Goal: Task Accomplishment & Management: Use online tool/utility

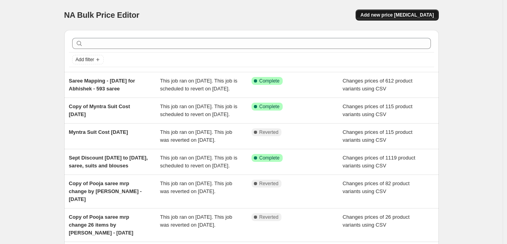
click at [411, 19] on button "Add new price [MEDICAL_DATA]" at bounding box center [396, 14] width 83 height 11
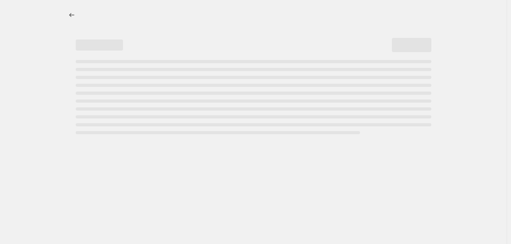
select select "percentage"
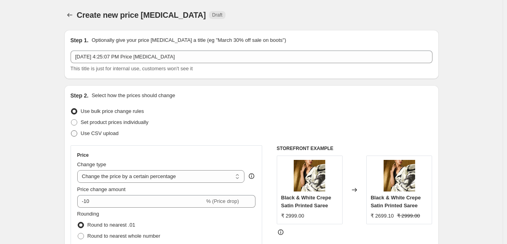
click at [101, 134] on span "Use CSV upload" at bounding box center [100, 133] width 38 height 6
click at [71, 130] on input "Use CSV upload" at bounding box center [71, 130] width 0 height 0
radio input "true"
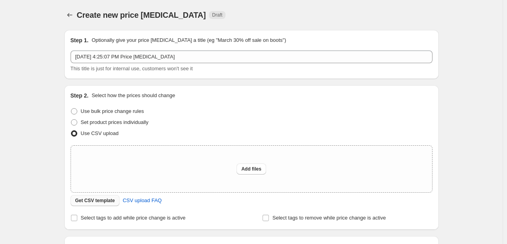
click at [95, 205] on button "Get CSV template" at bounding box center [95, 200] width 49 height 11
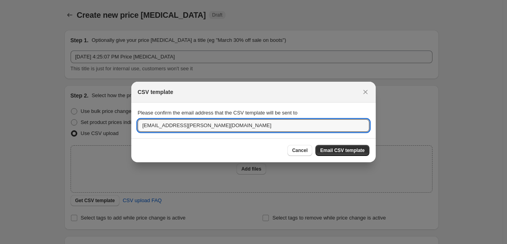
drag, startPoint x: 189, startPoint y: 123, endPoint x: 115, endPoint y: 128, distance: 74.6
type input "[EMAIL_ADDRESS][PERSON_NAME][DOMAIN_NAME]"
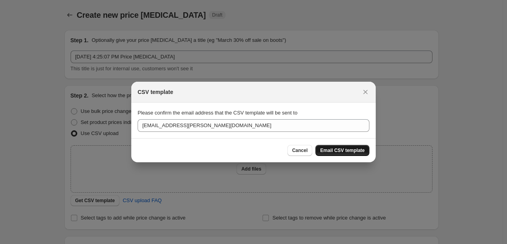
click at [341, 151] on span "Email CSV template" at bounding box center [342, 150] width 45 height 6
